Goal: Task Accomplishment & Management: Complete application form

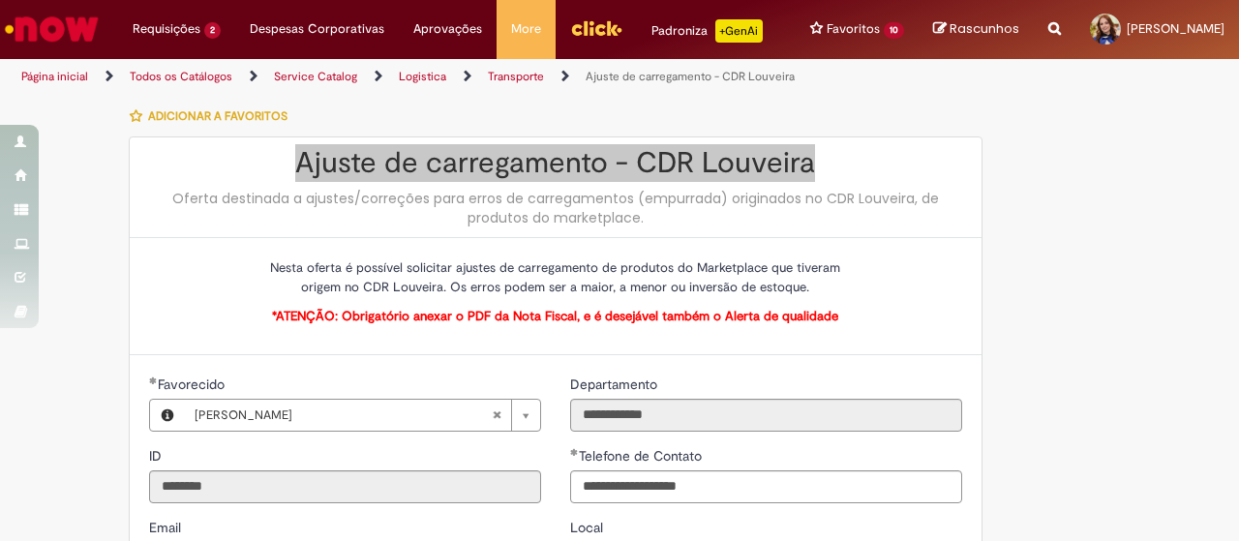
scroll to position [3, 0]
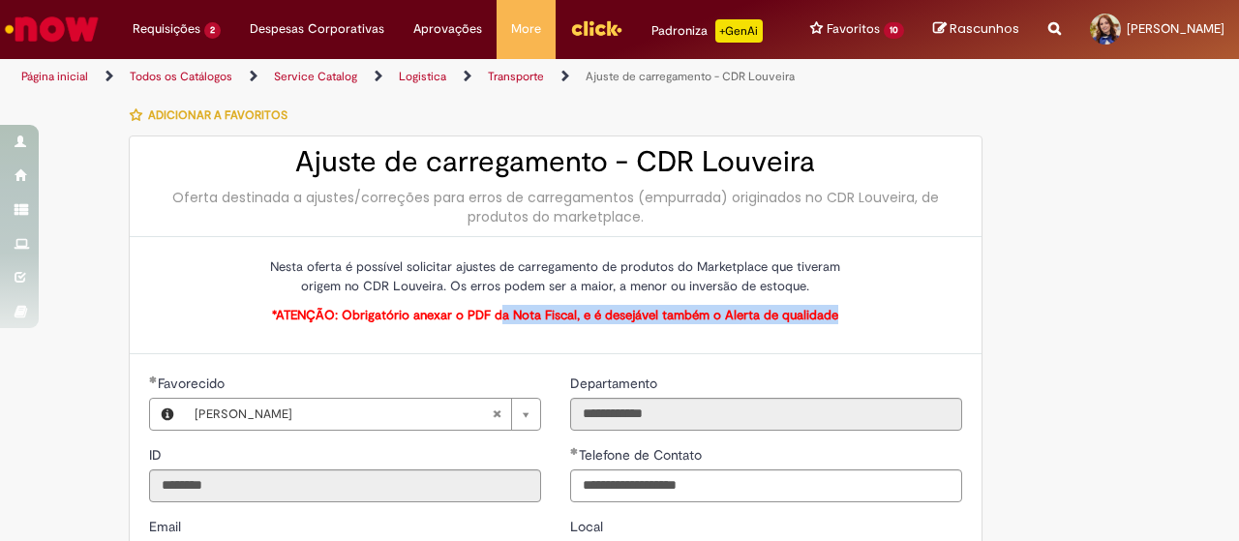
drag, startPoint x: 498, startPoint y: 332, endPoint x: 827, endPoint y: 326, distance: 329.3
click at [827, 323] on span "*ATENÇÃO: Obrigatório anexar o PDF da Nota Fiscal, e é desejável também o Alert…" at bounding box center [555, 315] width 566 height 16
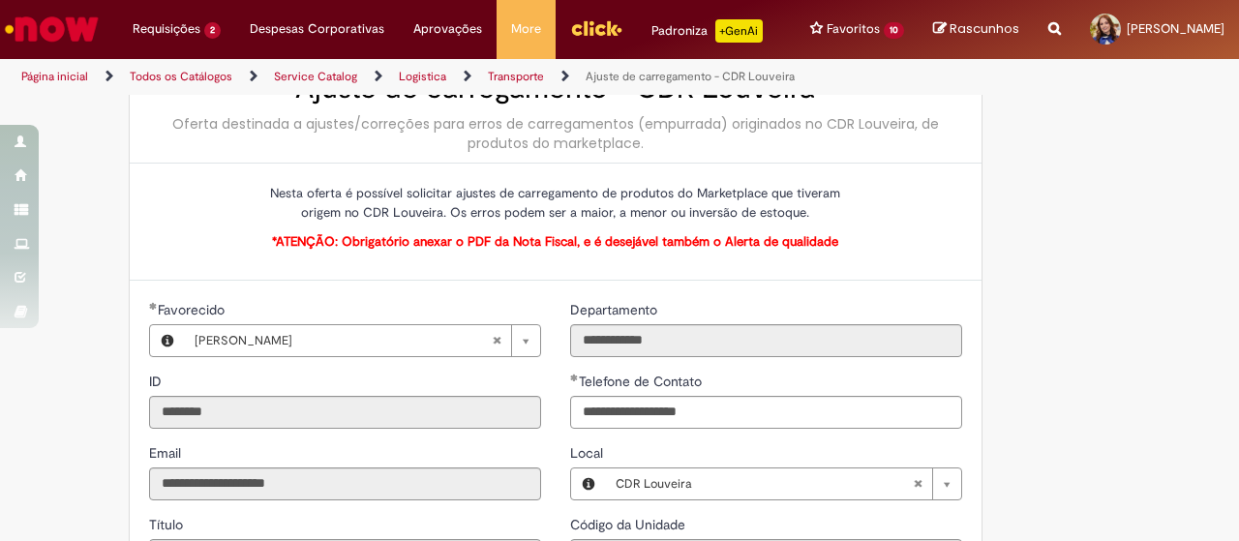
scroll to position [0, 0]
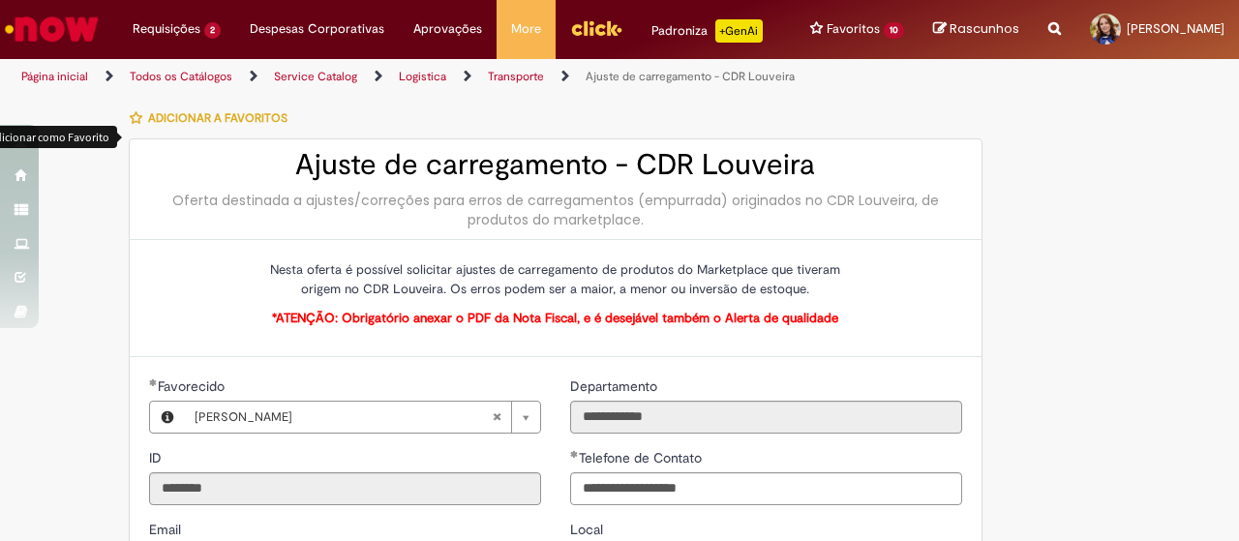
click at [130, 125] on icon "button" at bounding box center [136, 118] width 13 height 14
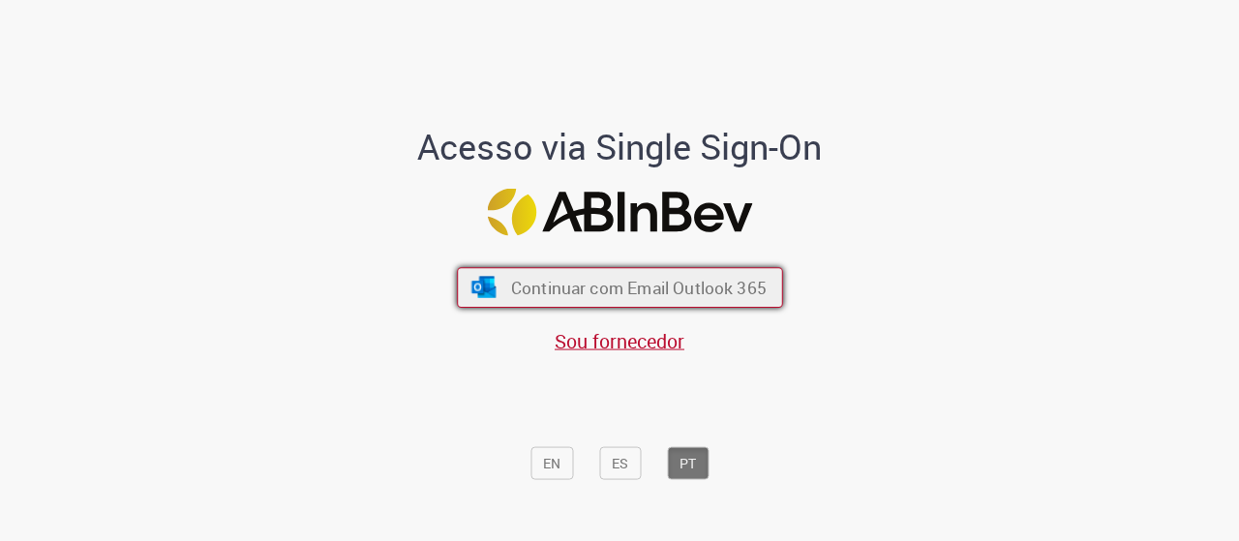
click at [620, 298] on span "Continuar com Email Outlook 365" at bounding box center [638, 287] width 256 height 22
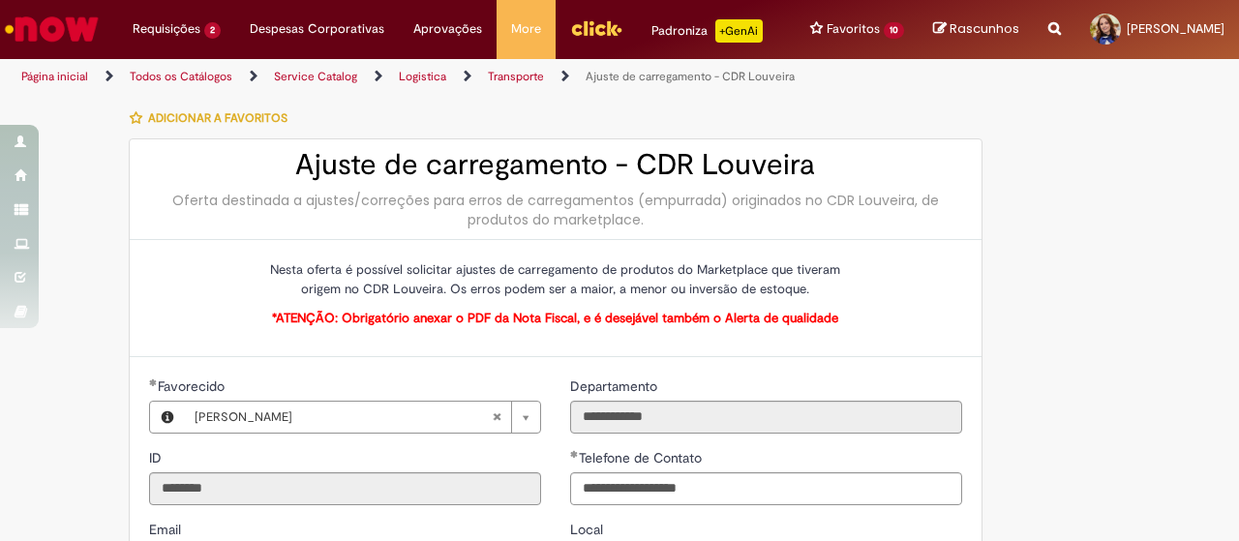
type input "**********"
